Goal: Information Seeking & Learning: Learn about a topic

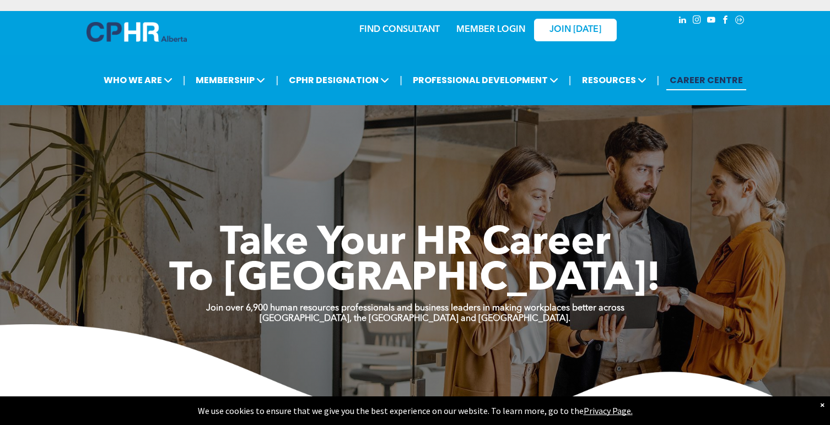
click at [500, 30] on link "MEMBER LOGIN" at bounding box center [490, 29] width 69 height 9
click at [507, 29] on link "MEMBER LOGIN" at bounding box center [490, 29] width 69 height 9
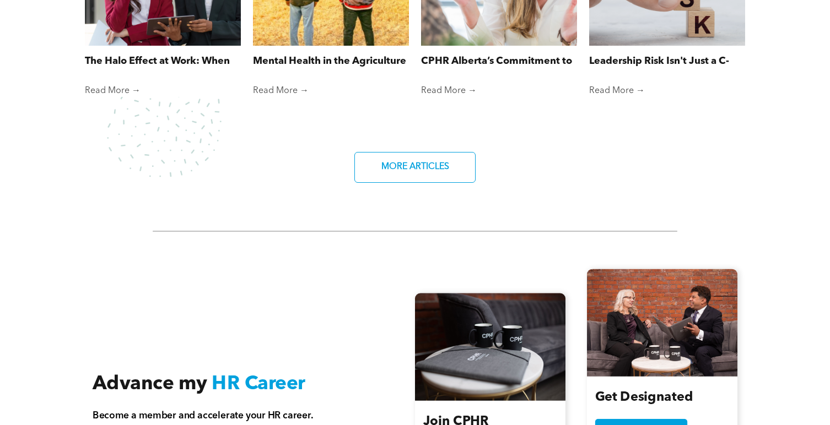
scroll to position [1359, 0]
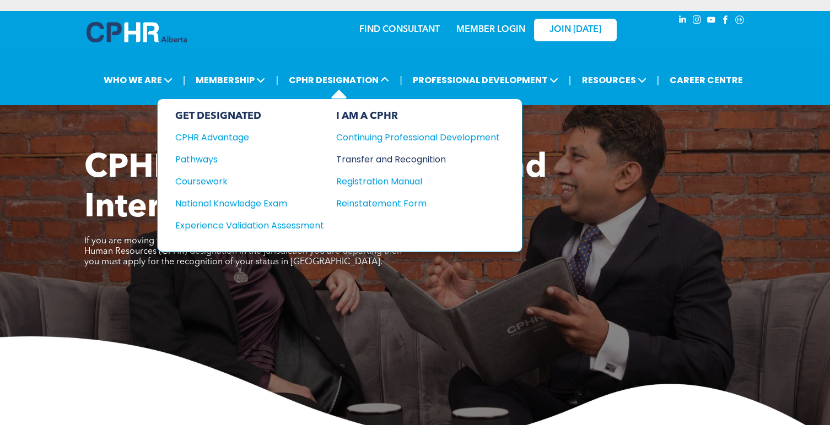
click at [382, 156] on div "Transfer and Recognition" at bounding box center [409, 160] width 147 height 14
click at [395, 161] on div "Transfer and Recognition" at bounding box center [409, 160] width 147 height 14
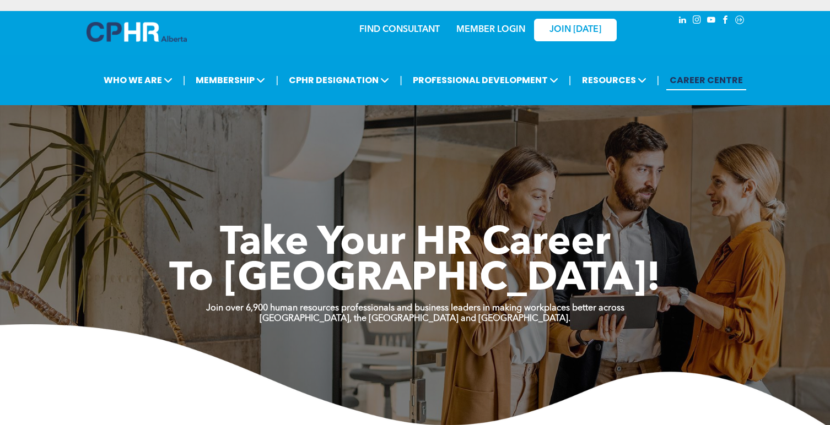
click at [739, 20] on icon "Social network" at bounding box center [739, 20] width 3 height 4
click at [710, 20] on span "youtube" at bounding box center [711, 20] width 12 height 12
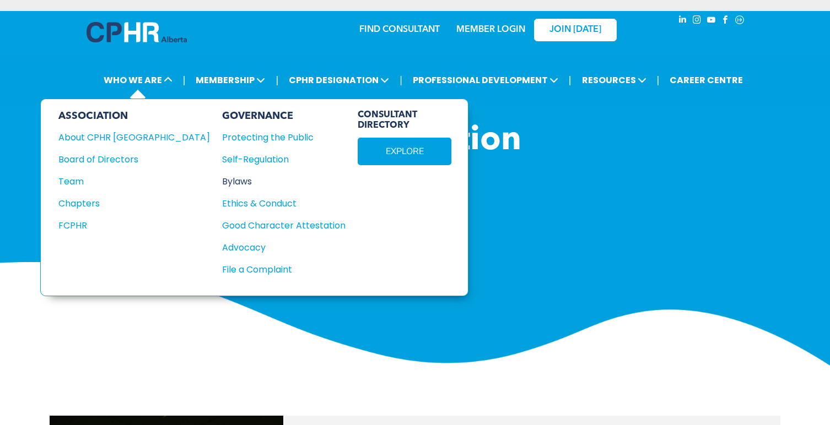
click at [222, 183] on div "Bylaws" at bounding box center [277, 182] width 111 height 14
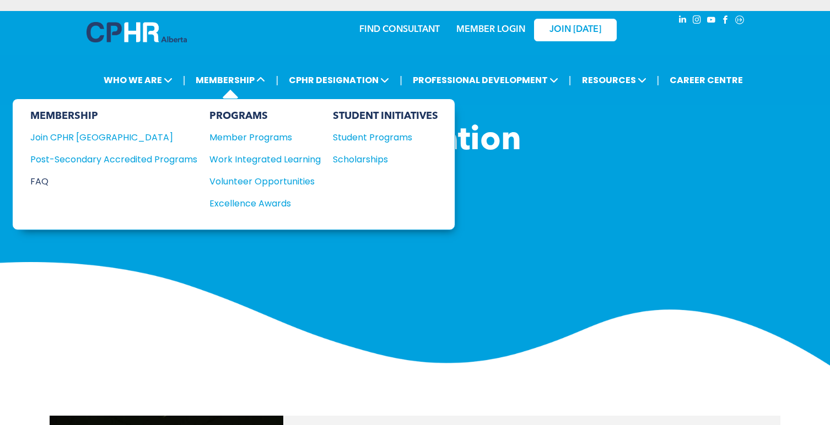
click at [47, 180] on div "FAQ" at bounding box center [105, 182] width 150 height 14
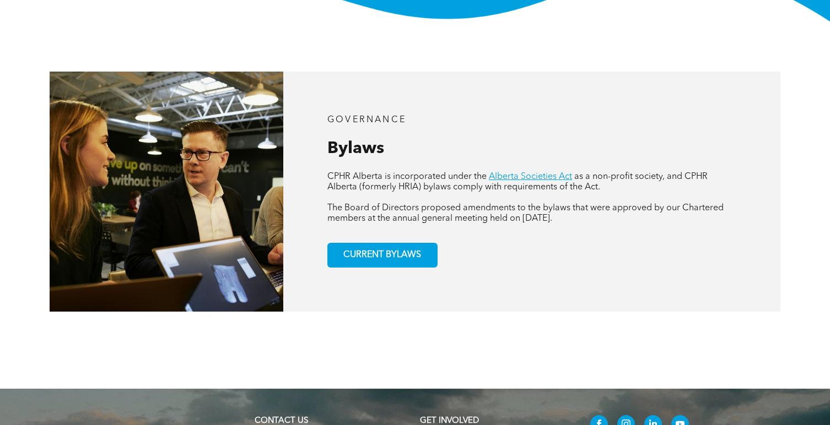
scroll to position [386, 0]
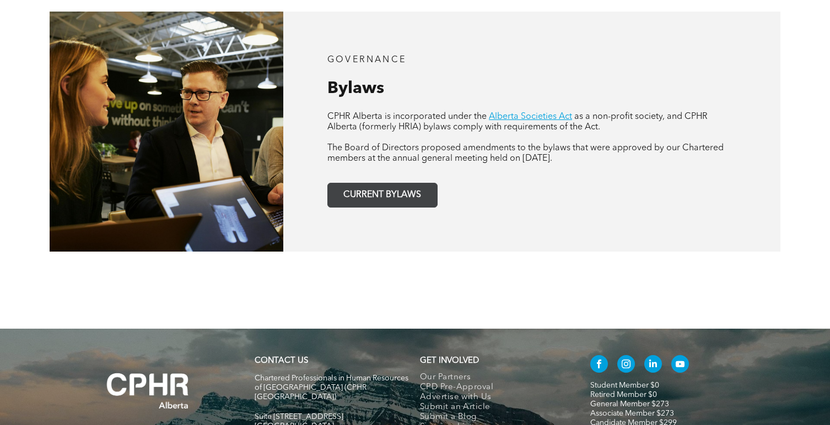
click at [381, 208] on link "CURRENT BYLAWS" at bounding box center [382, 195] width 110 height 25
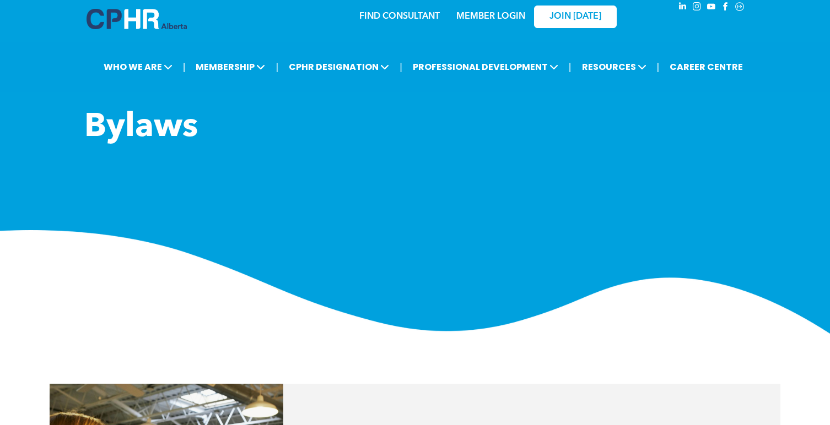
scroll to position [0, 0]
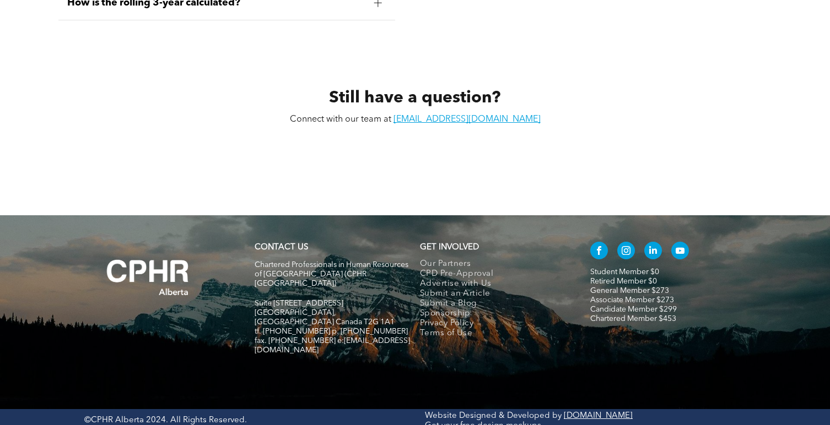
scroll to position [5275, 0]
click at [471, 120] on link "info@cphrab.ca" at bounding box center [466, 119] width 147 height 9
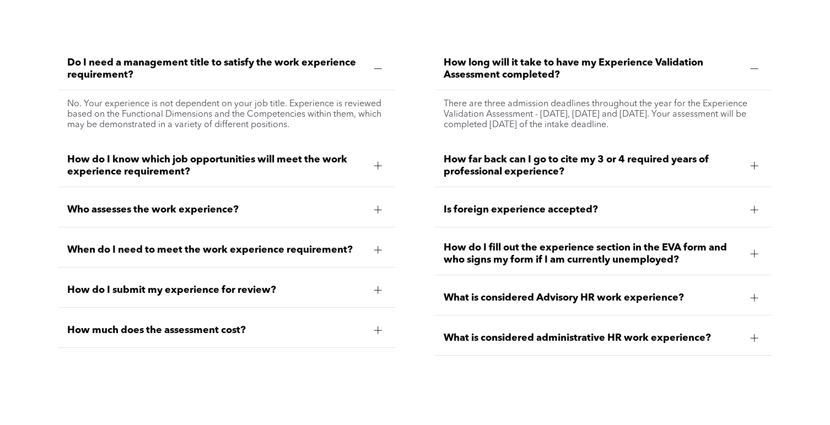
scroll to position [3237, 0]
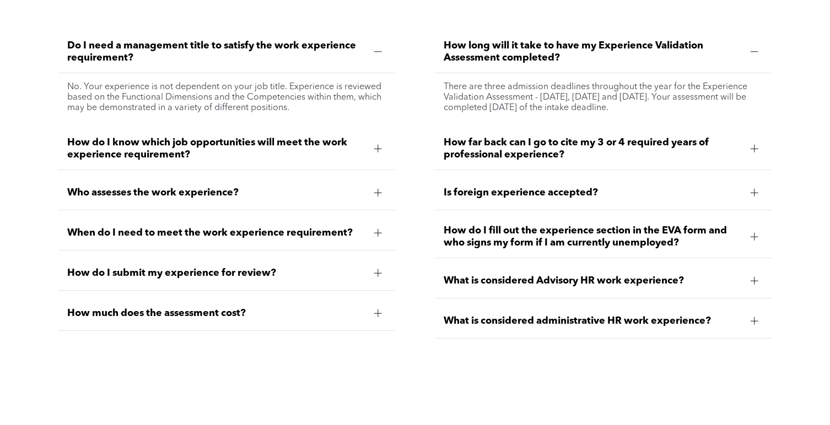
click at [361, 152] on span "How do I know which job opportunities will meet the work experience requirement?" at bounding box center [216, 149] width 298 height 24
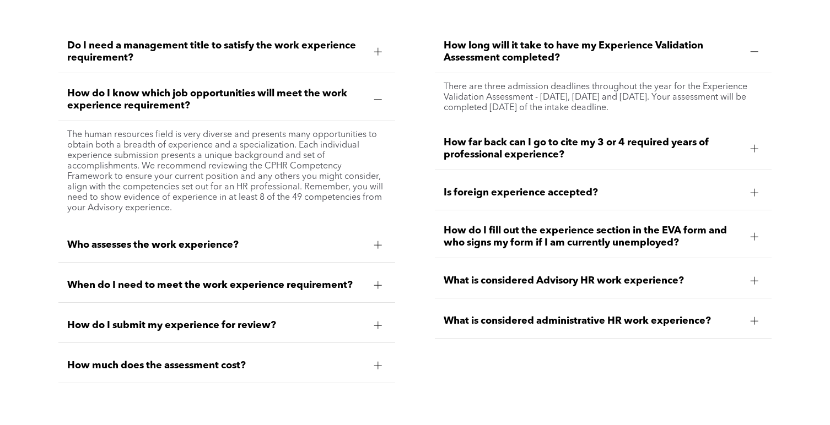
click at [345, 256] on div "Who assesses the work experience?" at bounding box center [226, 245] width 337 height 35
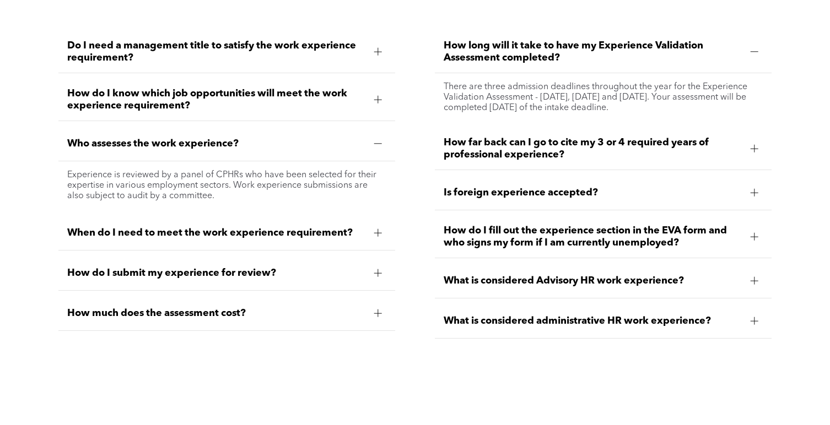
scroll to position [3292, 0]
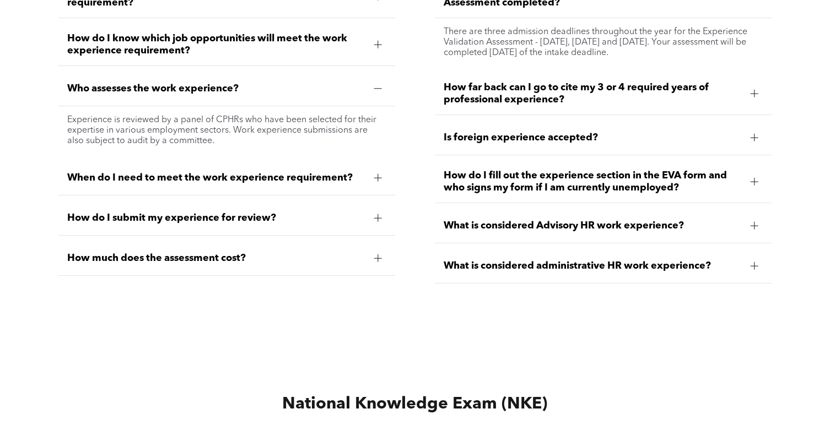
click at [339, 189] on div "When do I need to meet the work experience requirement?" at bounding box center [226, 178] width 337 height 35
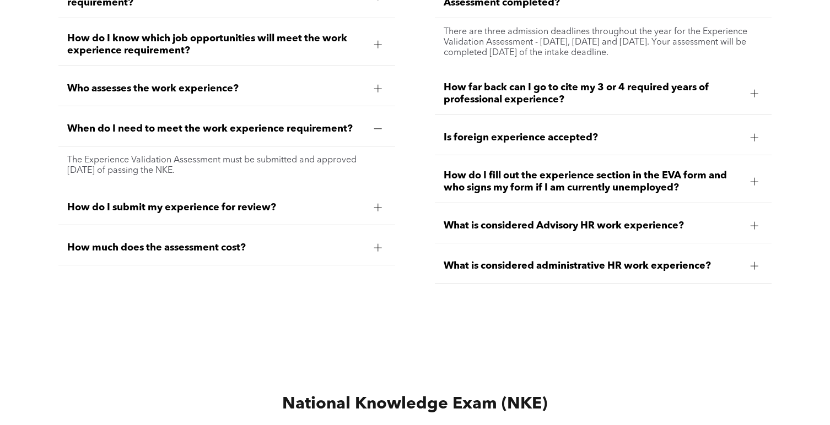
click at [337, 206] on span "How do I submit my experience for review?" at bounding box center [216, 208] width 298 height 12
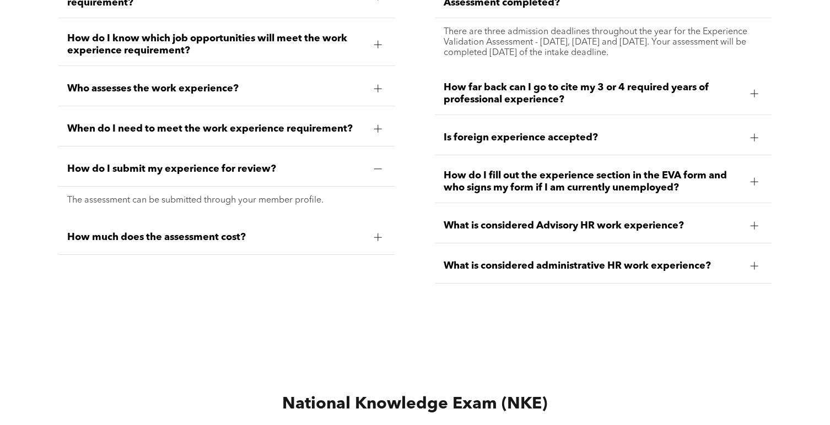
click at [333, 234] on span "How much does the assessment cost?" at bounding box center [216, 237] width 298 height 12
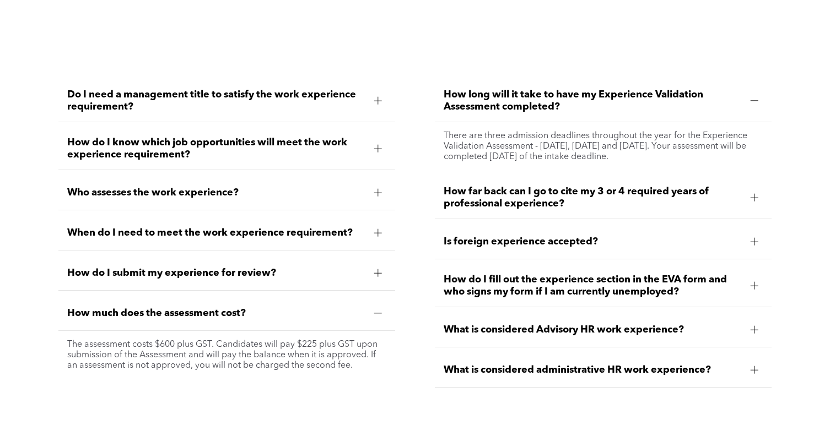
scroll to position [3182, 0]
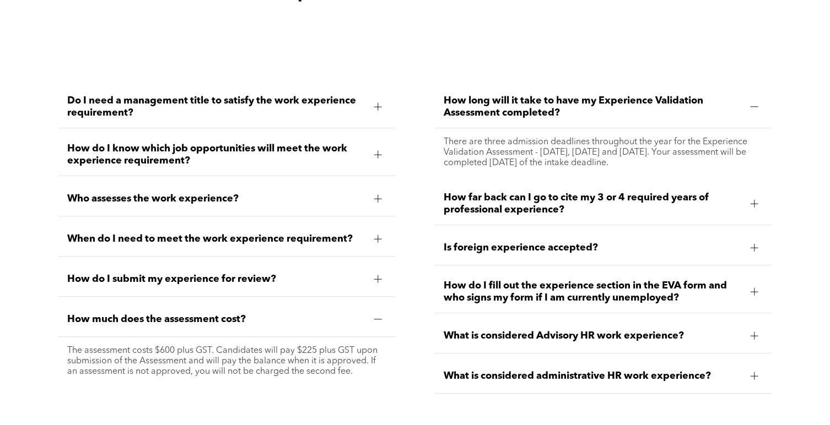
click at [547, 194] on span "How far back can I go to cite my 3 or 4 required years of professional experien…" at bounding box center [593, 204] width 298 height 24
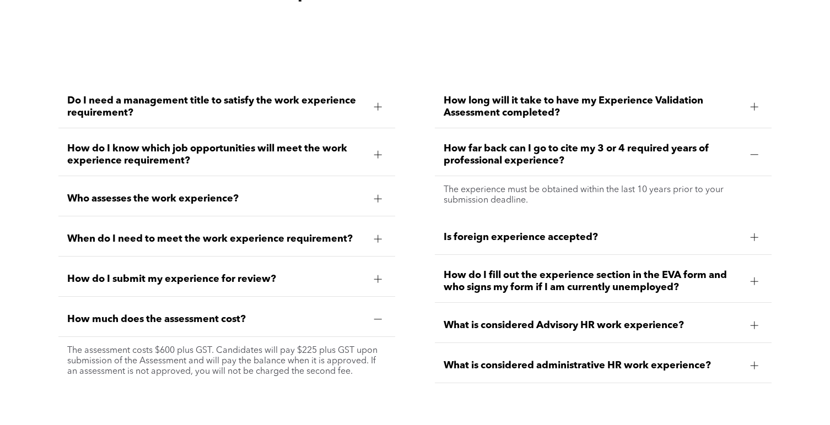
click at [553, 246] on div "Is foreign experience accepted?" at bounding box center [603, 237] width 337 height 35
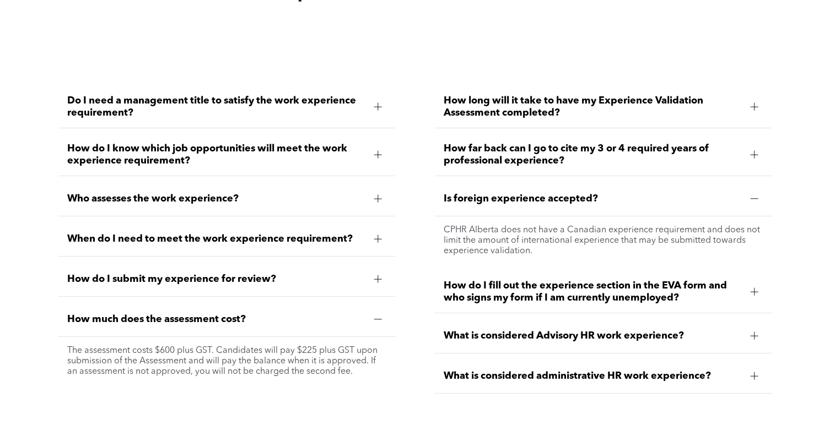
click at [556, 292] on span "How do I fill out the experience section in the EVA form and who signs my form …" at bounding box center [593, 292] width 298 height 24
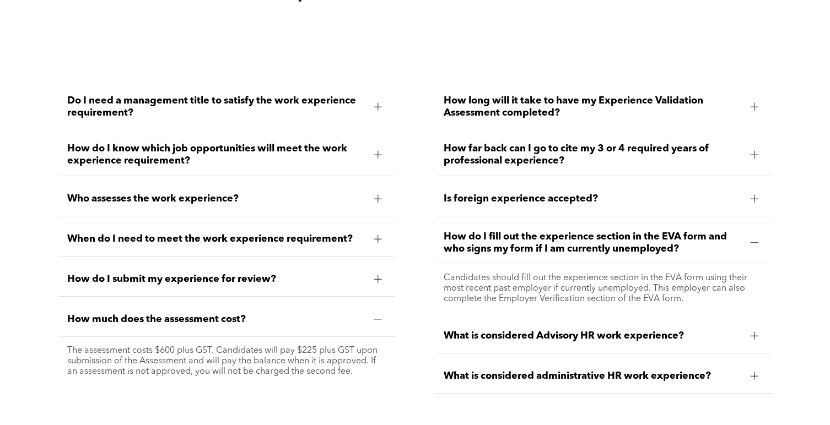
click at [571, 333] on span "What is considered Advisory HR work experience?" at bounding box center [593, 336] width 298 height 12
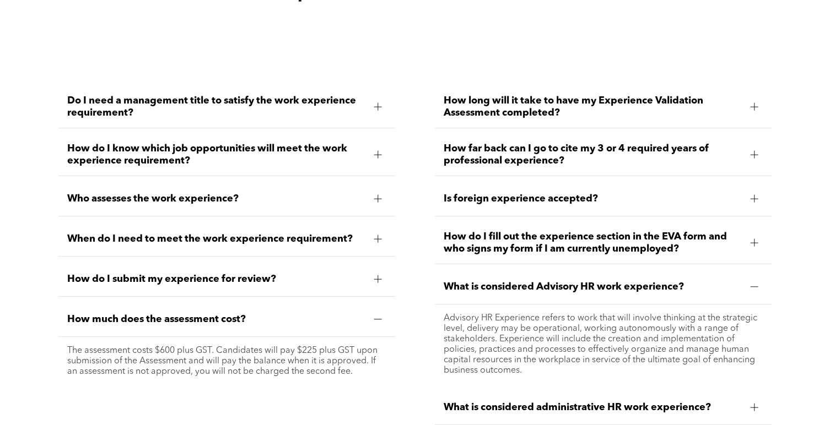
click at [593, 403] on span "What is considered administrative HR work experience?" at bounding box center [593, 408] width 298 height 12
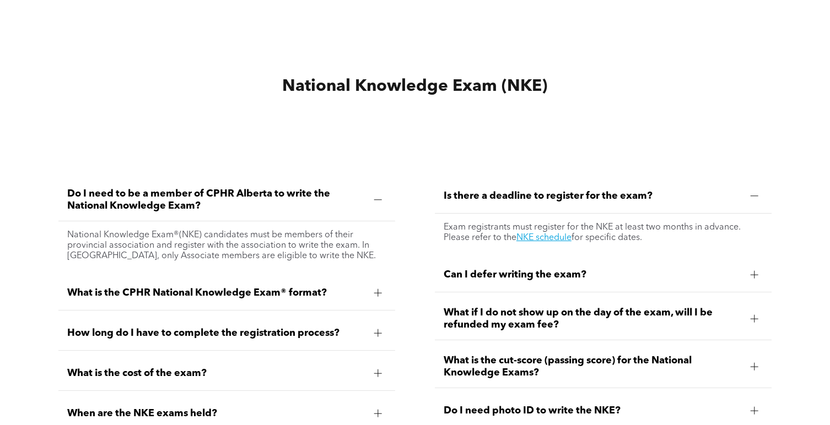
scroll to position [3622, 0]
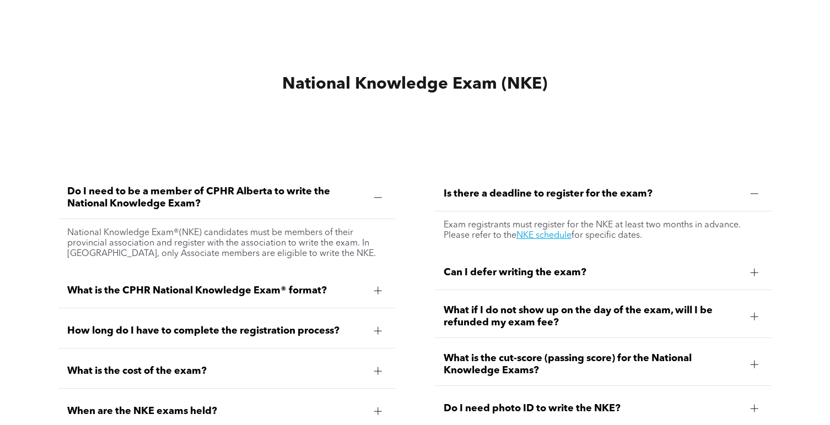
click at [558, 271] on span "Can I defer writing the exam?" at bounding box center [593, 273] width 298 height 12
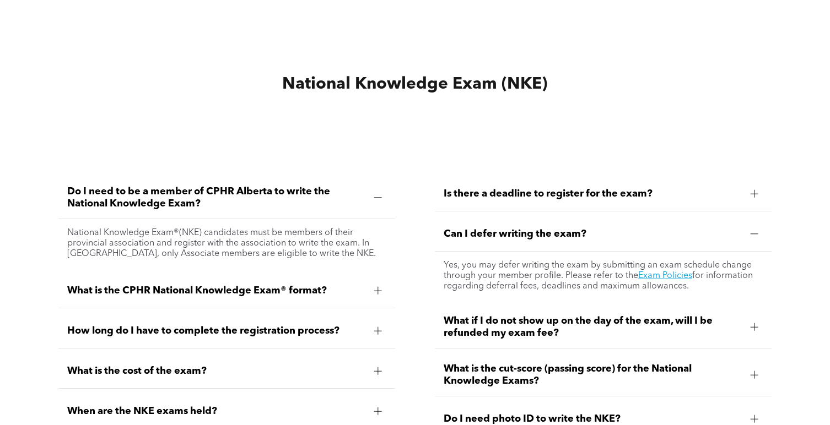
click at [575, 322] on span "What if I do not show up on the day of the exam, will I be refunded my exam fee?" at bounding box center [593, 327] width 298 height 24
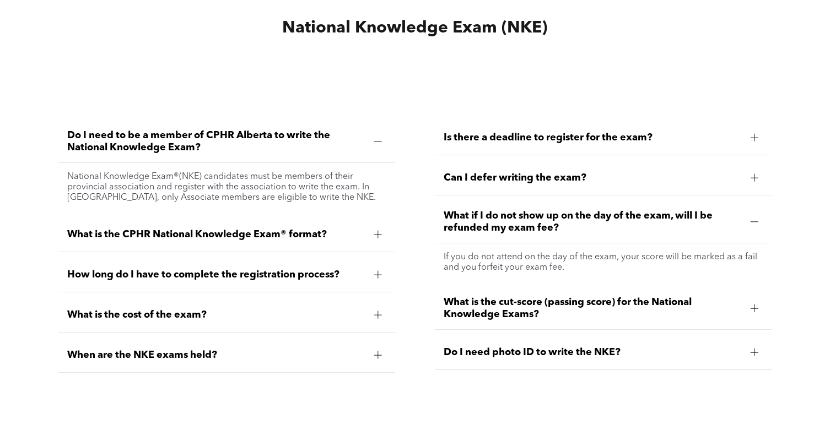
scroll to position [3733, 0]
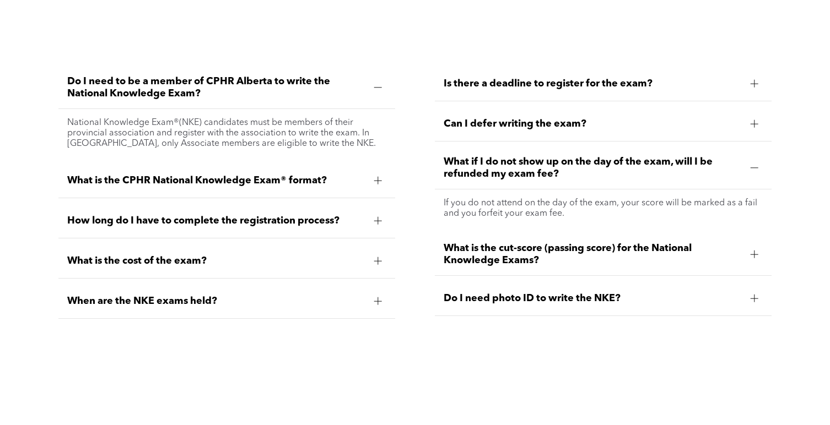
click at [558, 255] on span "What is the cut-score (passing score) for the National Knowledge Exams?" at bounding box center [593, 254] width 298 height 24
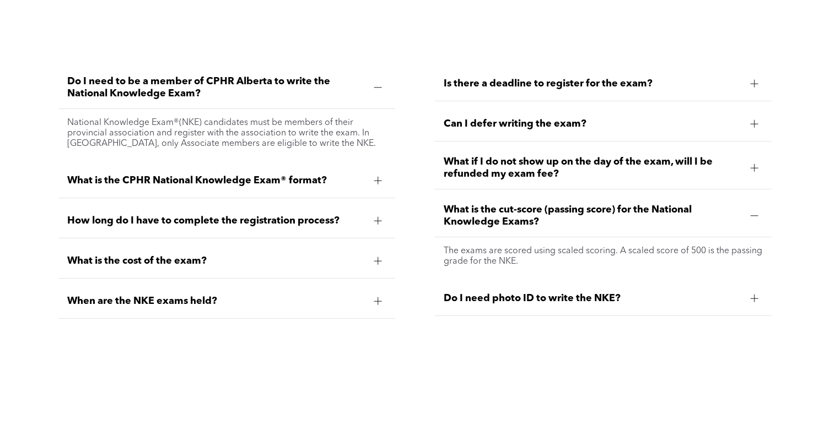
click at [556, 301] on span "Do I need photo ID to write the NKE?" at bounding box center [593, 299] width 298 height 12
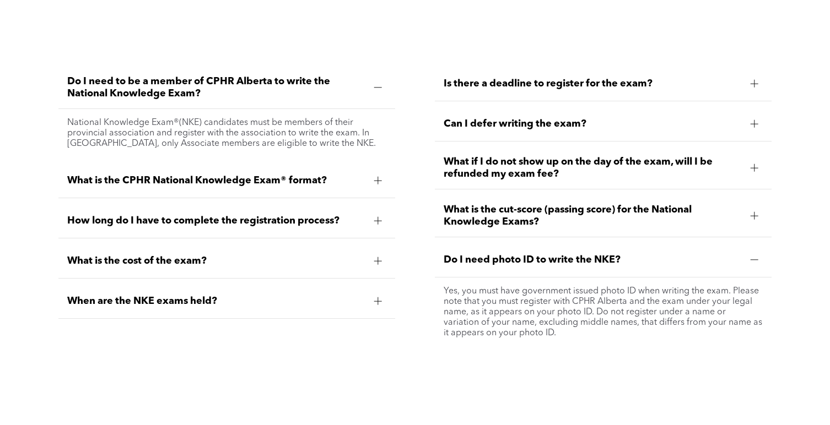
click at [136, 304] on span "When are the NKE exams held?" at bounding box center [216, 301] width 298 height 12
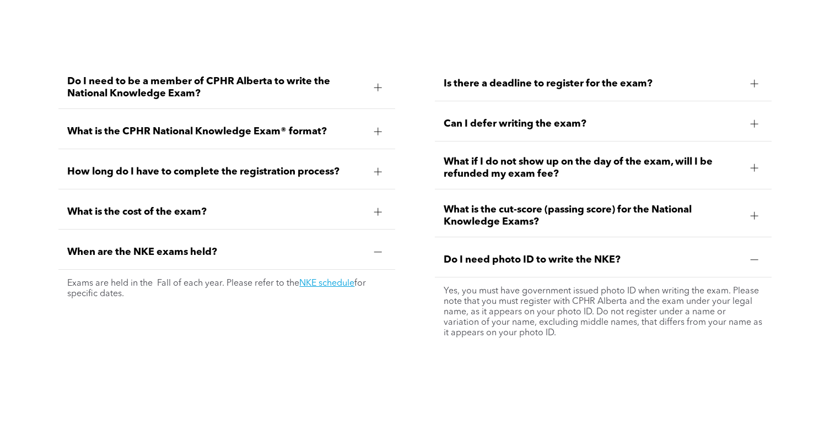
click at [141, 215] on span "What is the cost of the exam?" at bounding box center [216, 212] width 298 height 12
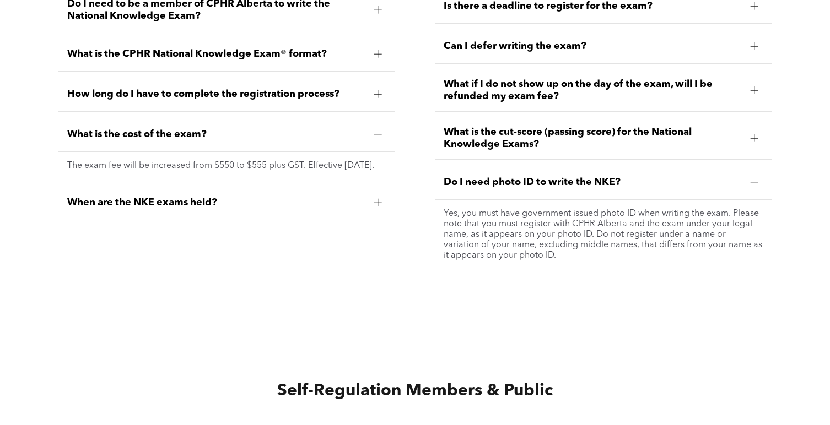
scroll to position [3843, 0]
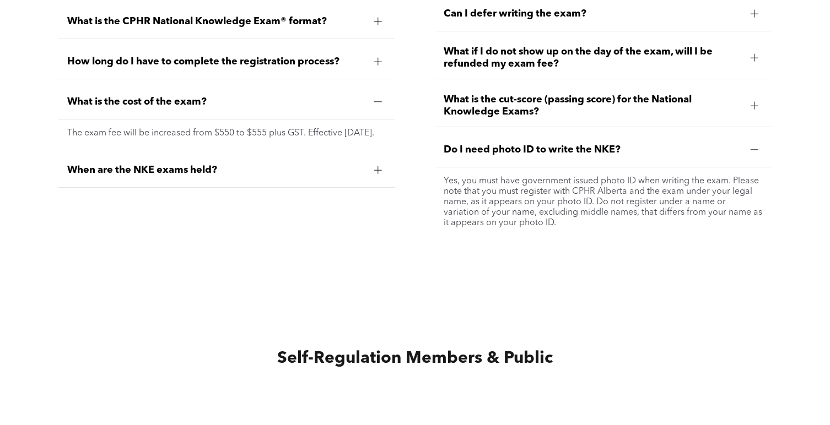
click at [157, 176] on span "When are the NKE exams held?" at bounding box center [216, 170] width 298 height 12
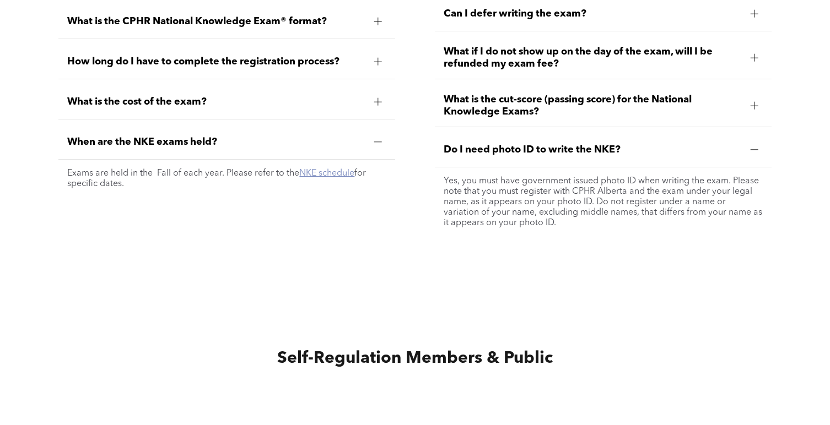
click at [320, 174] on link "NKE schedule" at bounding box center [326, 173] width 55 height 9
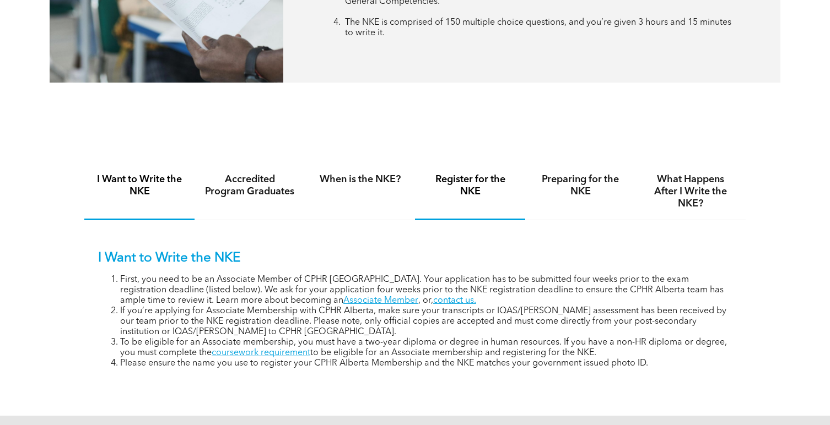
scroll to position [716, 0]
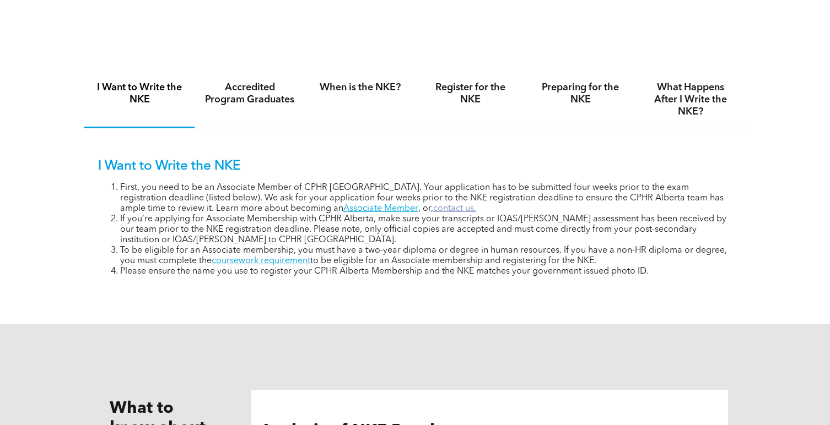
click at [433, 208] on link "contact us." at bounding box center [454, 208] width 43 height 9
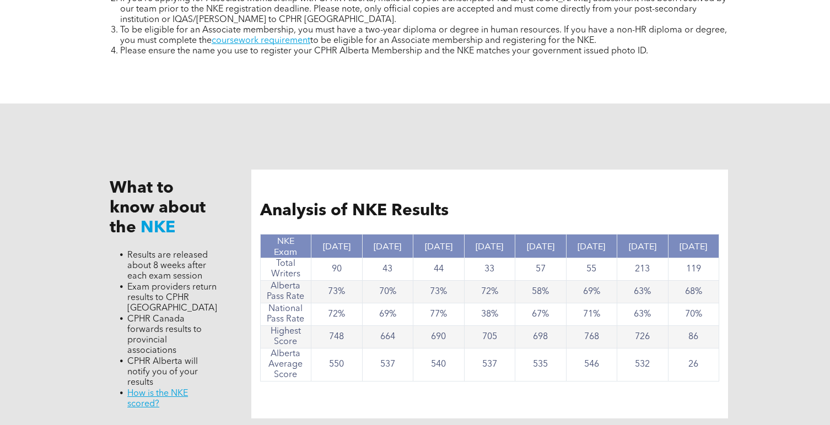
scroll to position [882, 0]
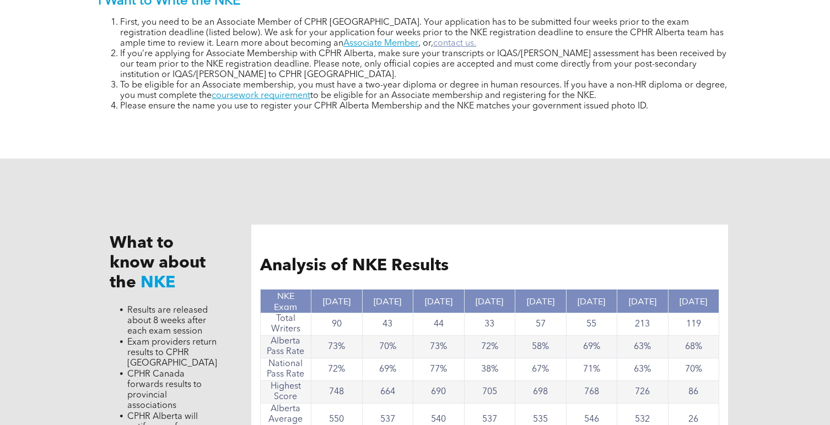
click at [433, 45] on link "contact us." at bounding box center [454, 43] width 43 height 9
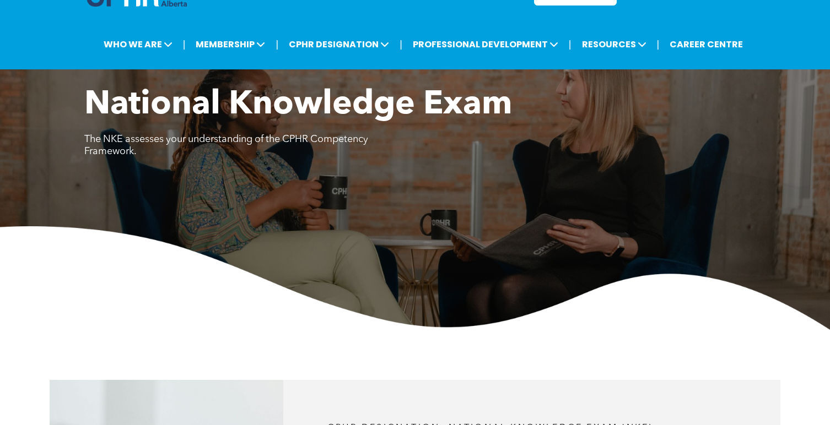
scroll to position [0, 0]
